Goal: Task Accomplishment & Management: Use online tool/utility

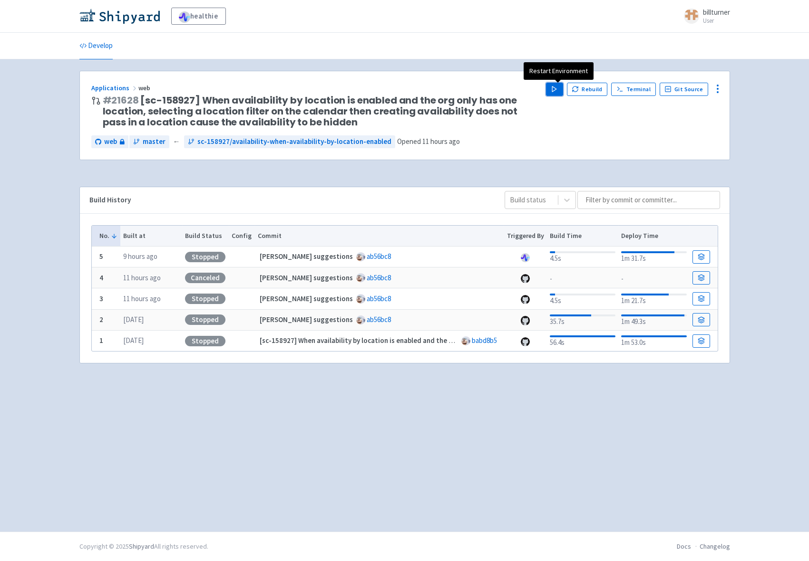
click at [551, 89] on button "Play" at bounding box center [554, 89] width 17 height 13
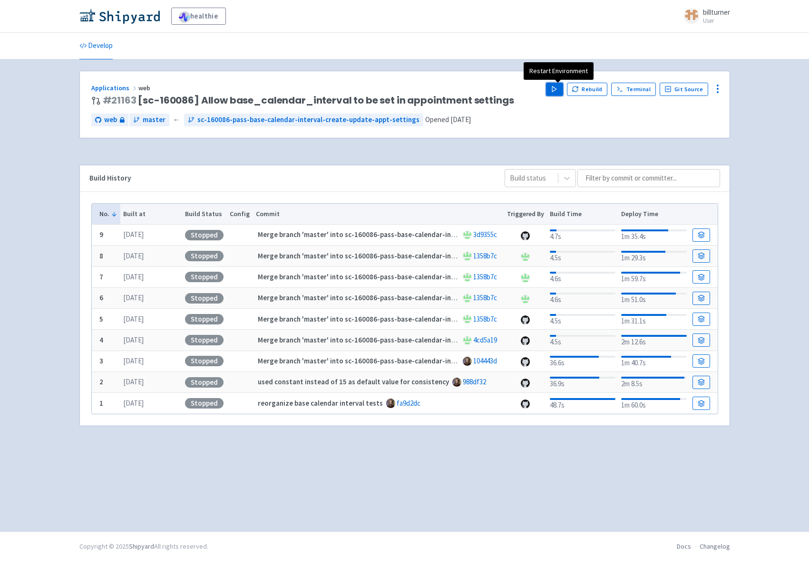
click at [553, 87] on button "Play" at bounding box center [554, 89] width 17 height 13
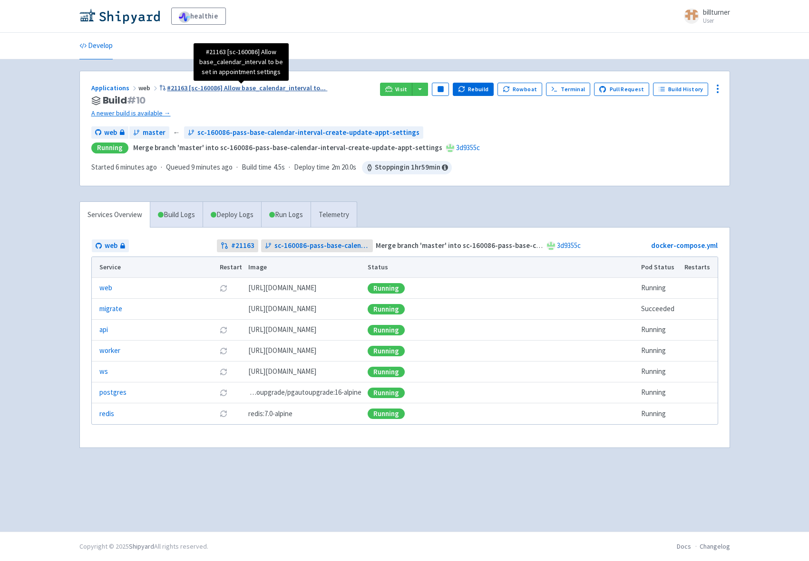
click at [208, 89] on span "#21163 [sc-160086] Allow base_calendar_interval to ..." at bounding box center [246, 88] width 159 height 9
